Goal: Information Seeking & Learning: Learn about a topic

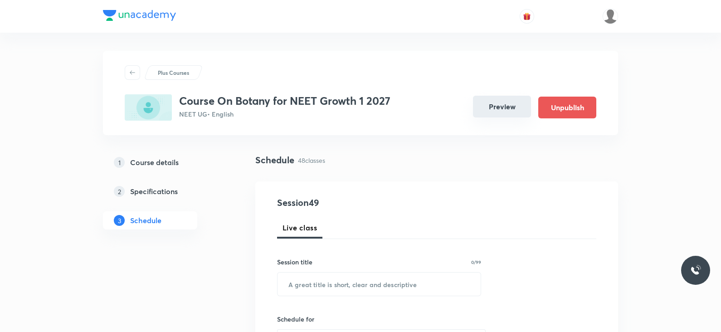
click at [509, 114] on button "Preview" at bounding box center [502, 107] width 58 height 22
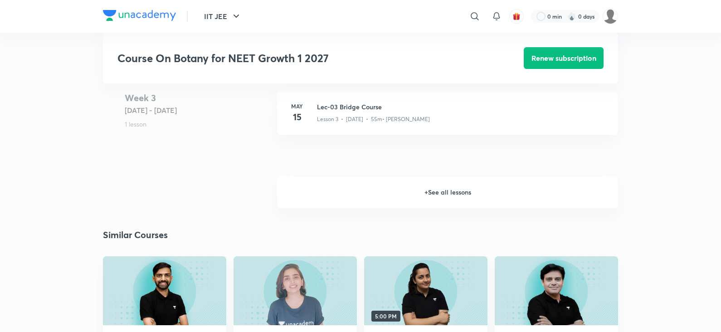
scroll to position [581, 0]
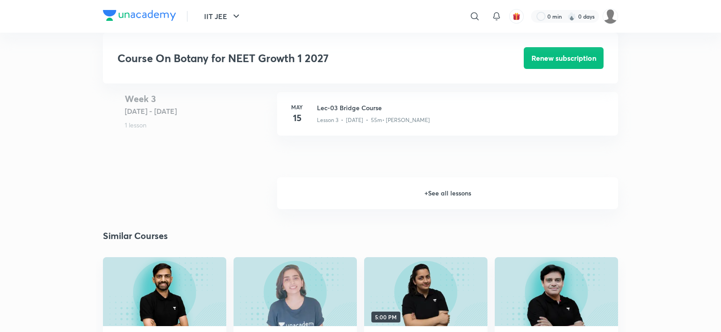
click at [439, 201] on h6 "+ See all lessons" at bounding box center [447, 193] width 341 height 32
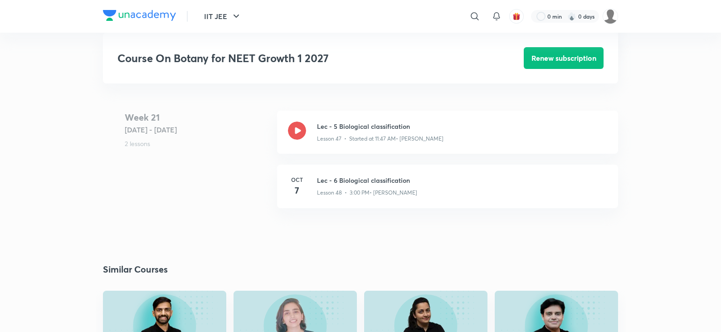
scroll to position [3835, 0]
